Goal: Transaction & Acquisition: Book appointment/travel/reservation

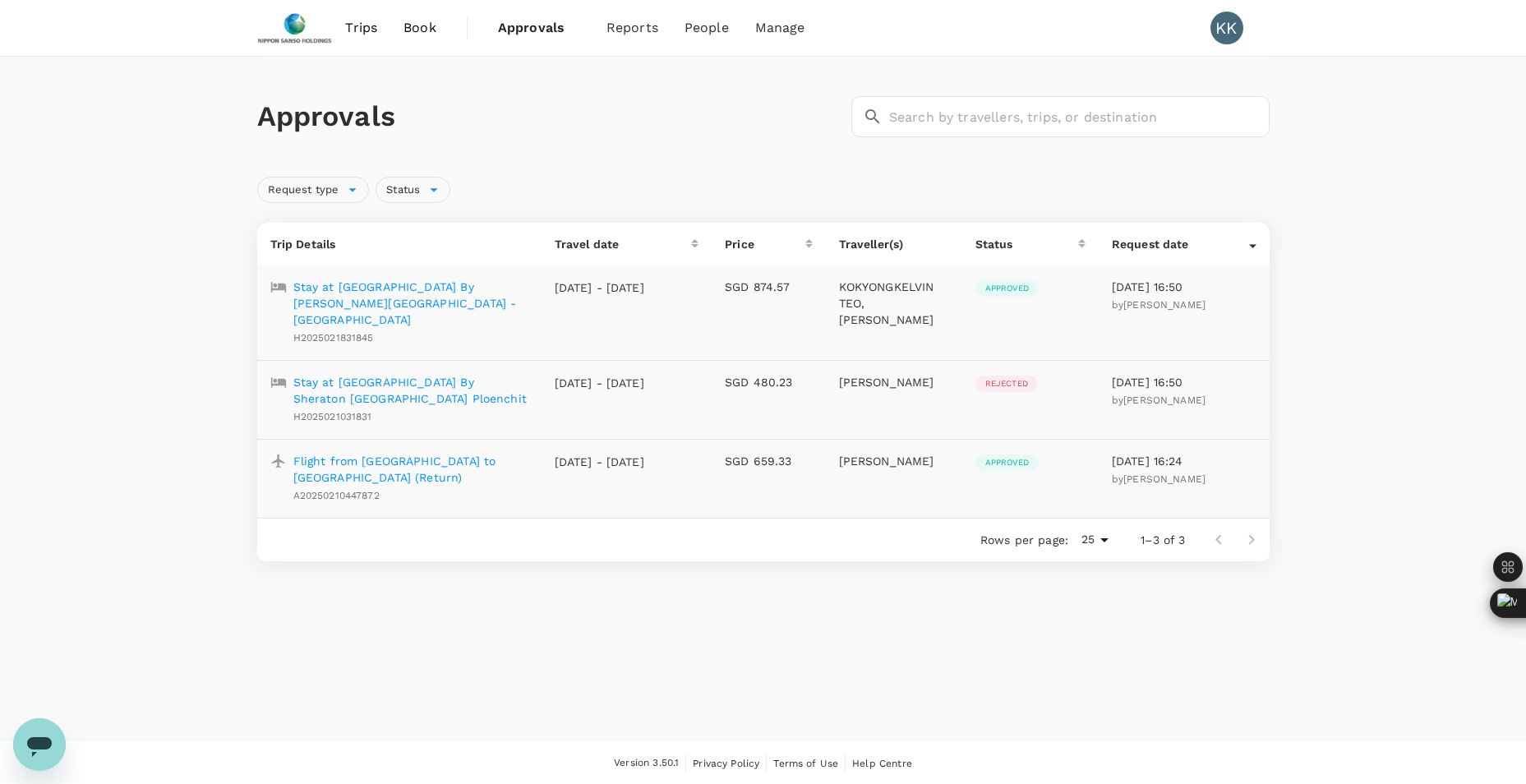
click at [603, 149] on div "Approvals ​ ​" at bounding box center [763, 117] width 1013 height 120
click at [444, 591] on div "Approvals ​ ​ Request type Status Trip Details Travel date Price Traveller(s) S…" at bounding box center [763, 399] width 1526 height 684
click at [424, 27] on span "Book" at bounding box center [419, 27] width 33 height 20
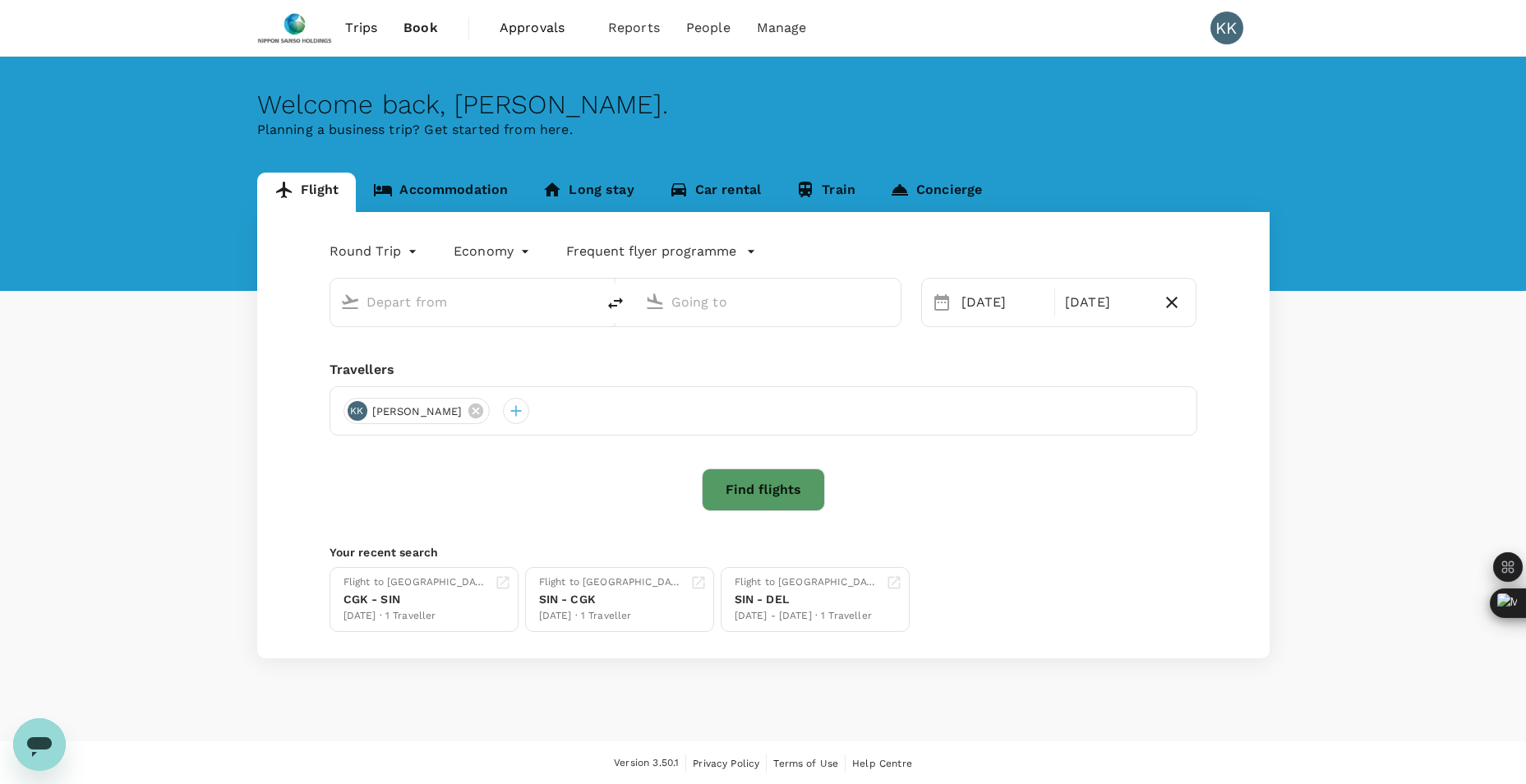
click at [524, 29] on span "Approvals" at bounding box center [541, 27] width 82 height 20
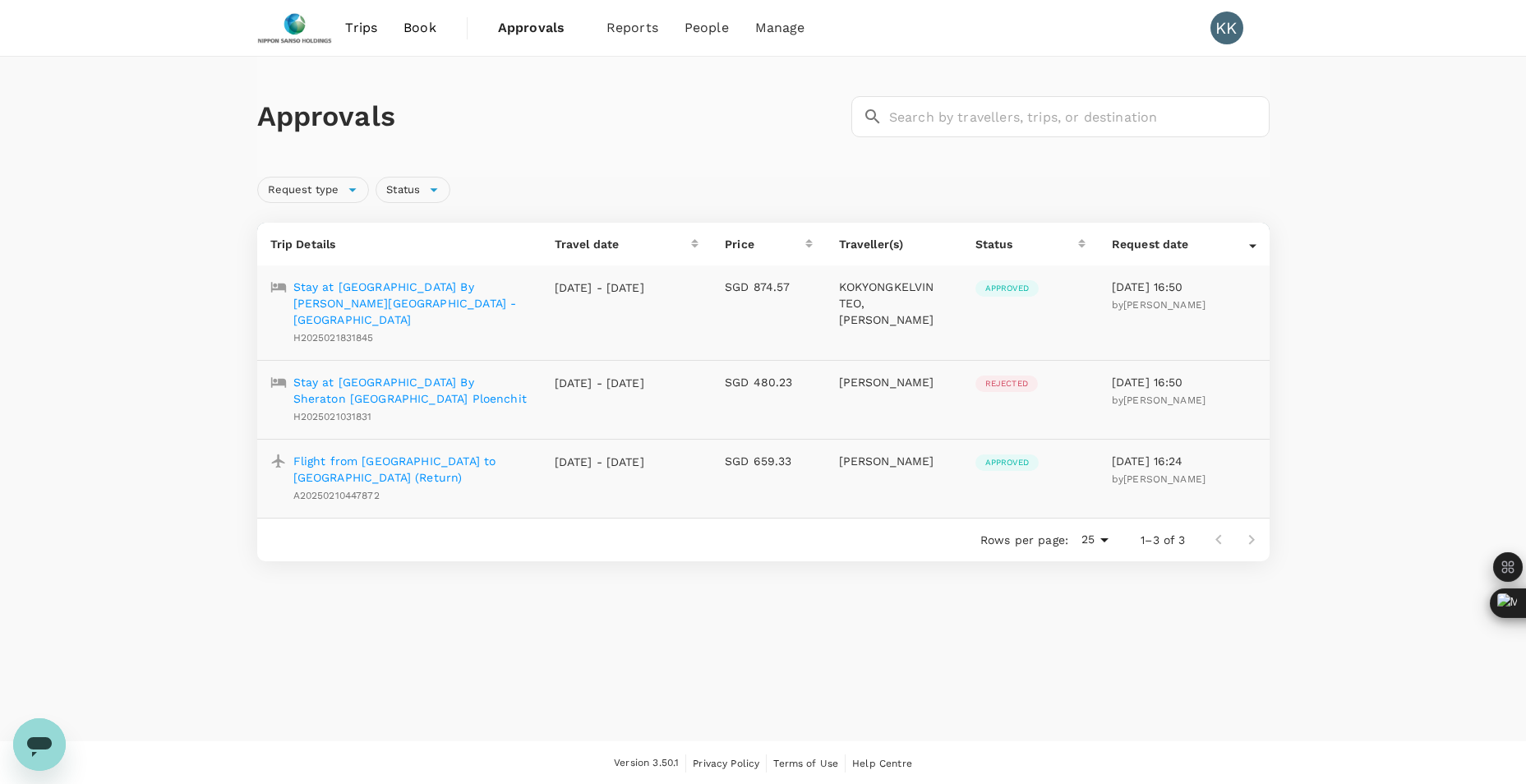
click at [425, 29] on span "Book" at bounding box center [419, 27] width 33 height 20
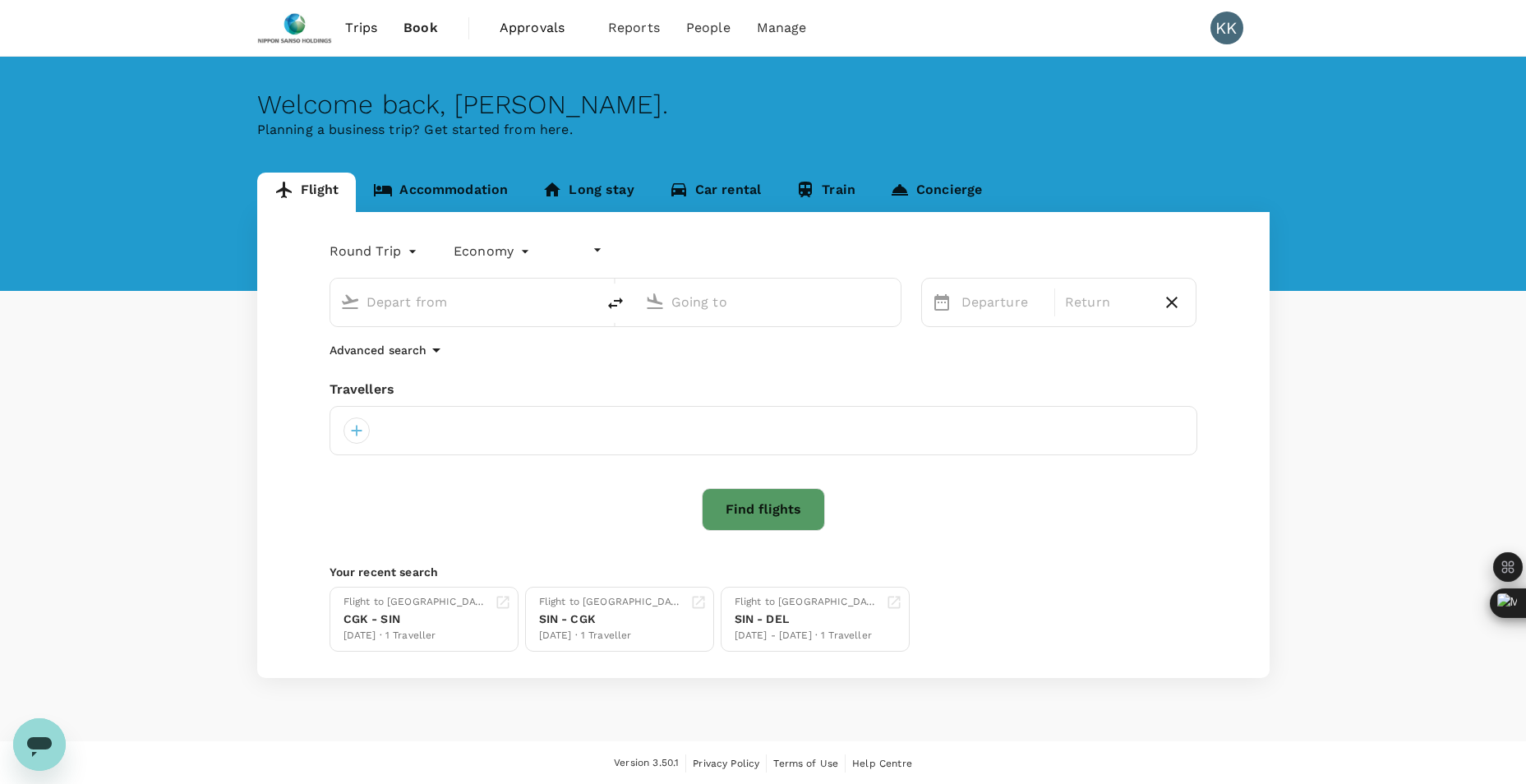
type input "undefined, undefined (any)"
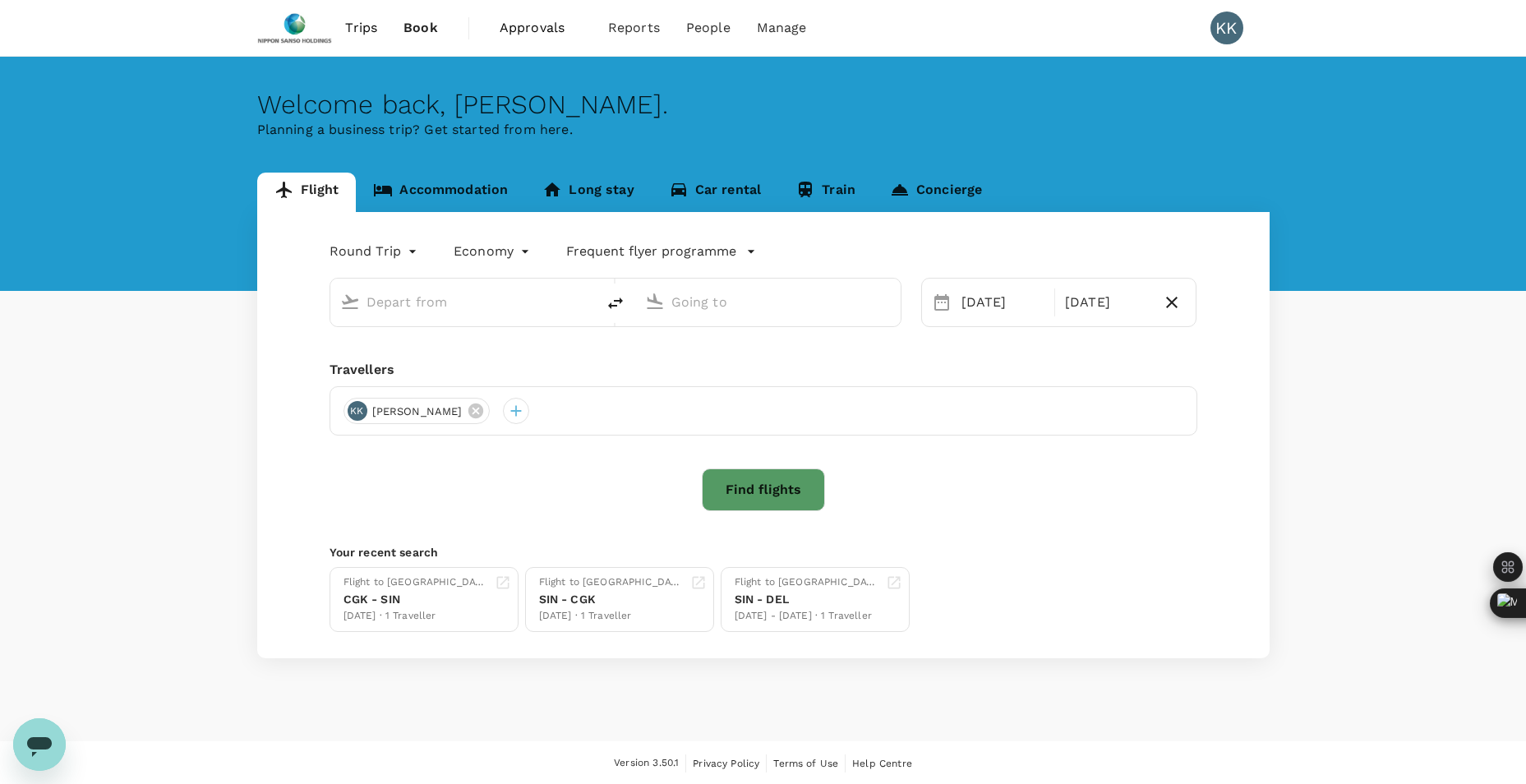
type input "Singapore Changi (SIN)"
type input "Soekarno-Hatta Intl (CGK)"
type input "Singapore Changi (SIN)"
type input "Soekarno-Hatta Intl (CGK)"
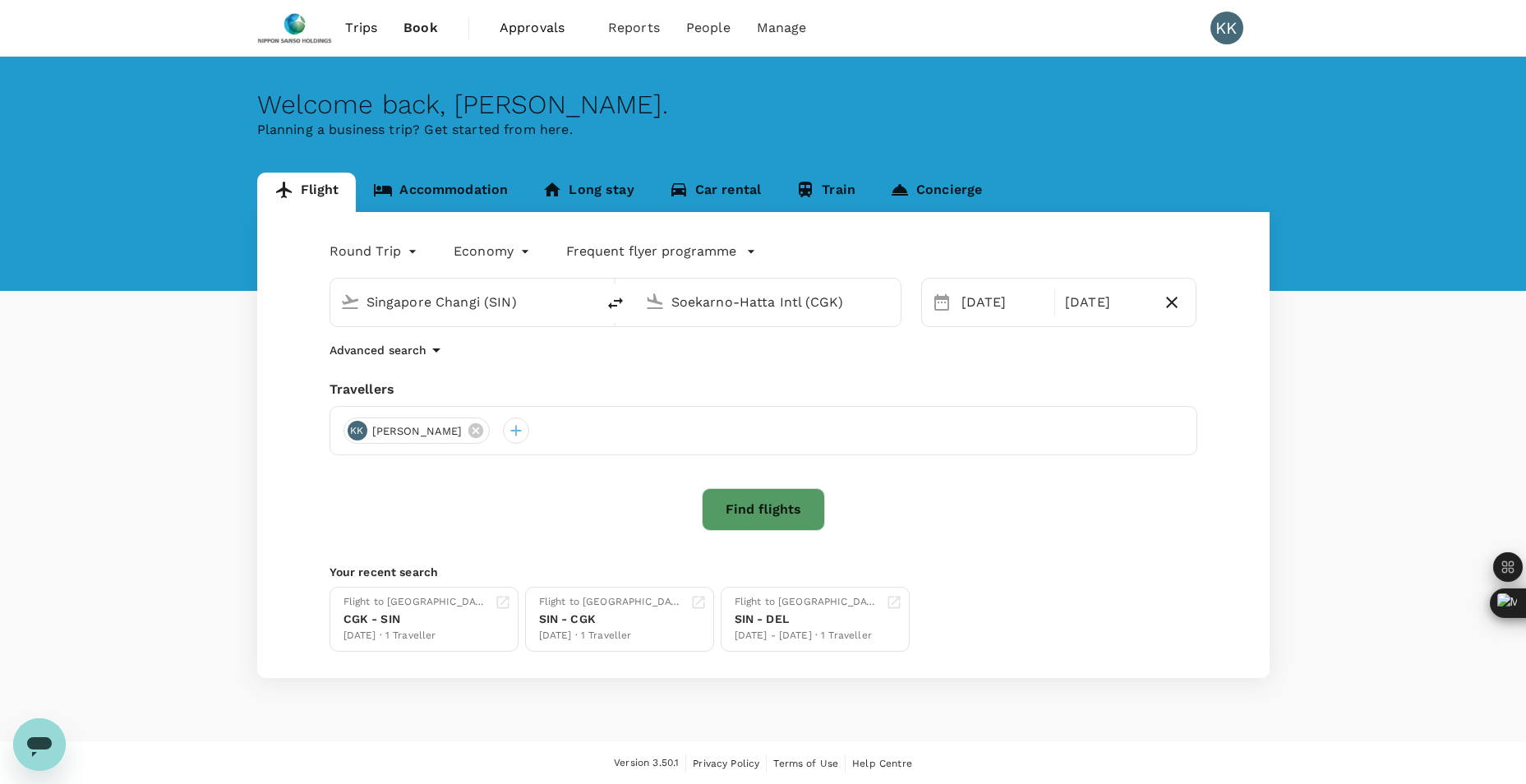
click at [366, 30] on span "Trips" at bounding box center [361, 27] width 32 height 20
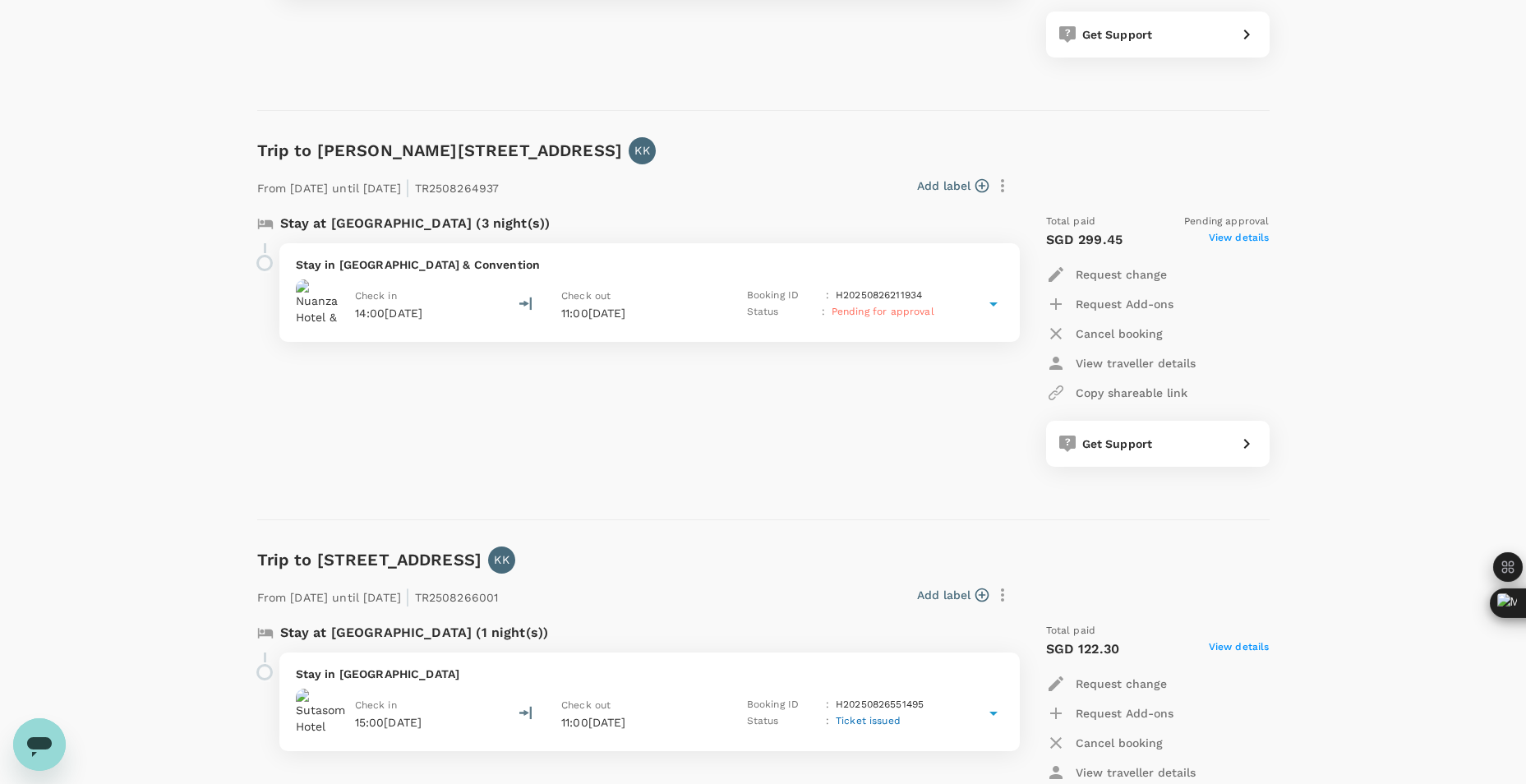
scroll to position [1480, 0]
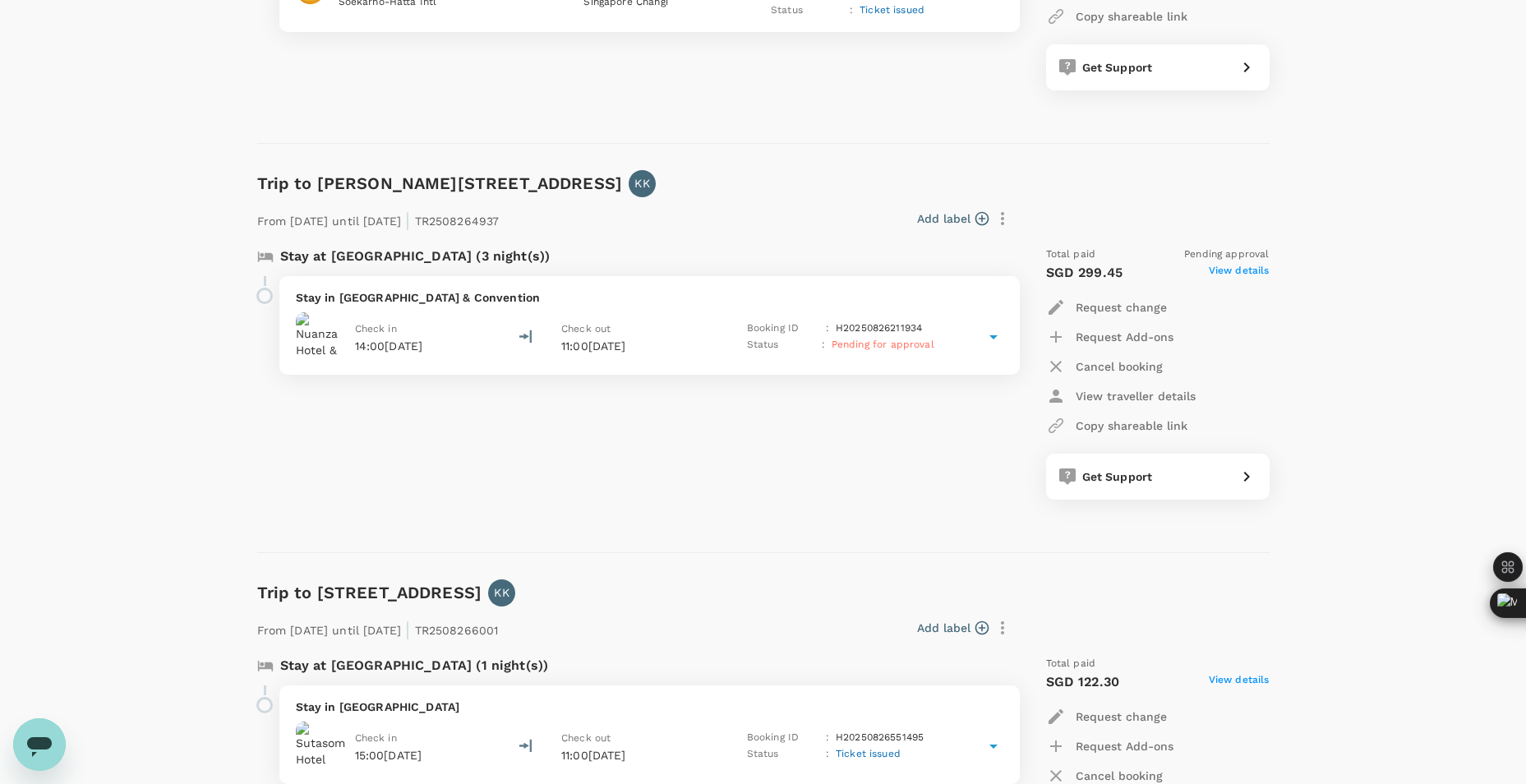
click at [925, 491] on div "Stay at [GEOGRAPHIC_DATA] (3 night(s)) Stay in [GEOGRAPHIC_DATA] Check in 14:00…" at bounding box center [629, 372] width 769 height 279
click at [1130, 478] on span "Get Support" at bounding box center [1117, 477] width 71 height 13
click at [686, 480] on div "Stay at [GEOGRAPHIC_DATA] (3 night(s)) Stay in [GEOGRAPHIC_DATA] Check in 14:00…" at bounding box center [629, 372] width 769 height 279
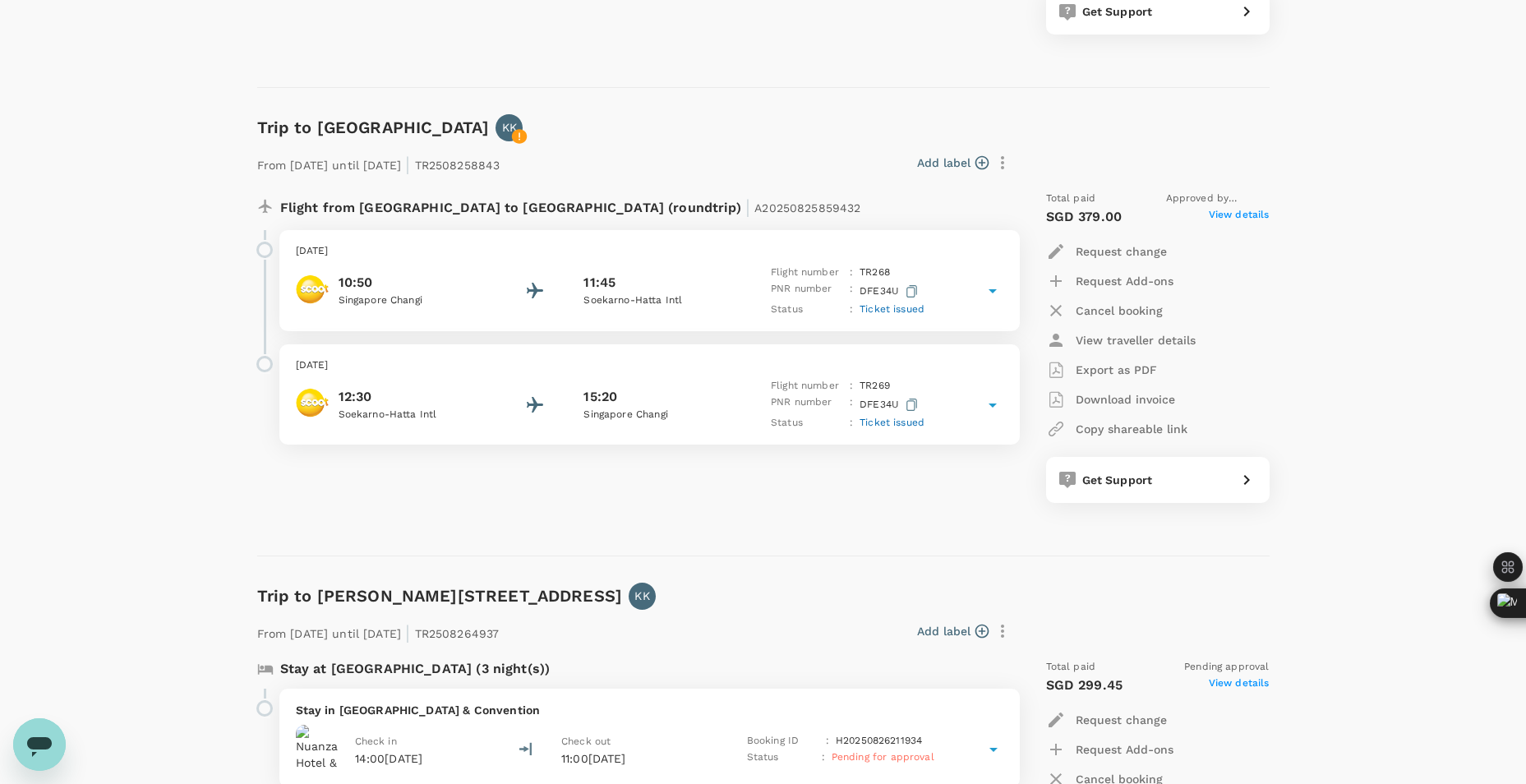
scroll to position [1315, 0]
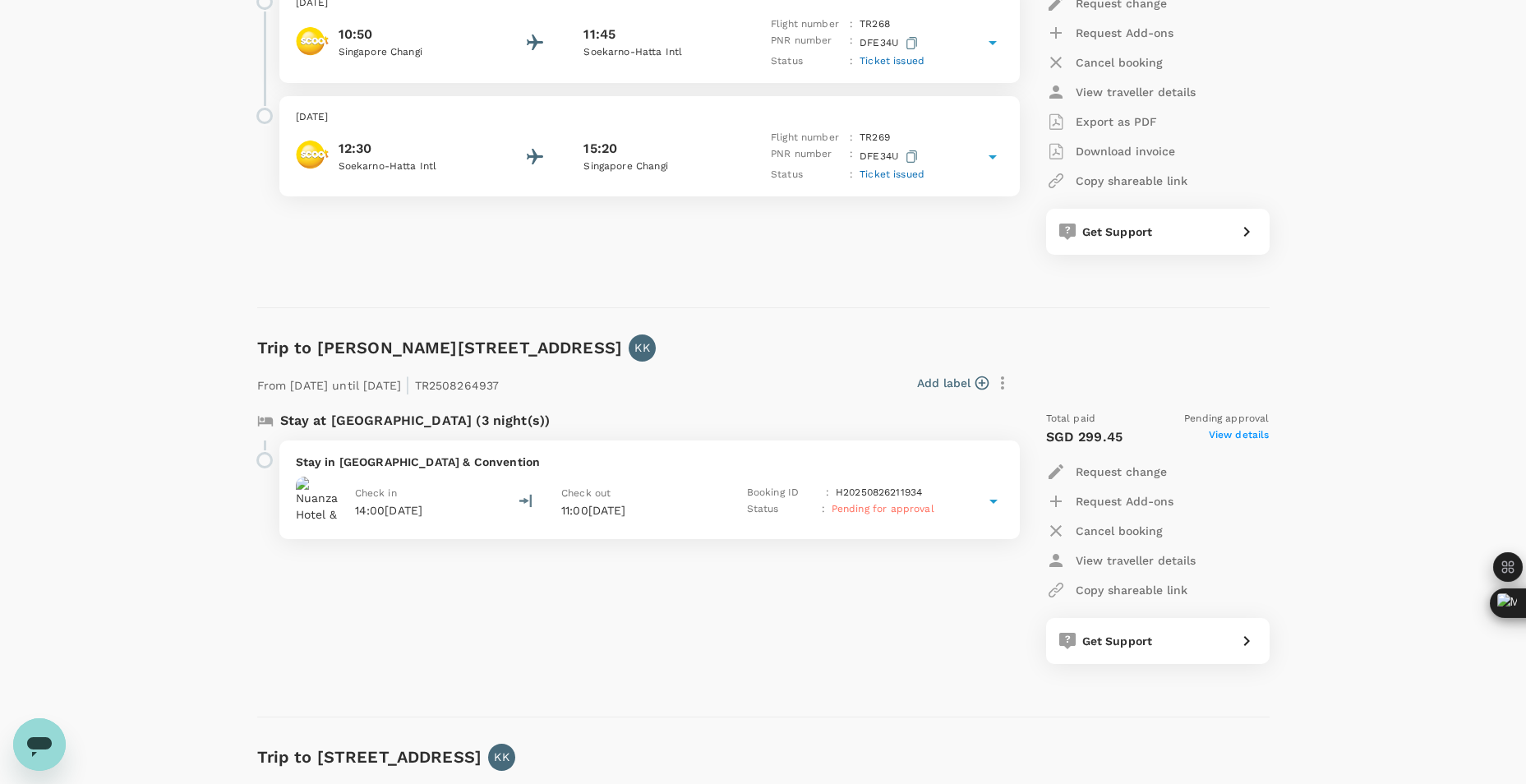
click at [211, 337] on div "Trips ​ ​ Upcoming Past Cancelled/Rejected Where I am the traveller Trip to [GE…" at bounding box center [763, 478] width 1526 height 3473
